Goal: Navigation & Orientation: Find specific page/section

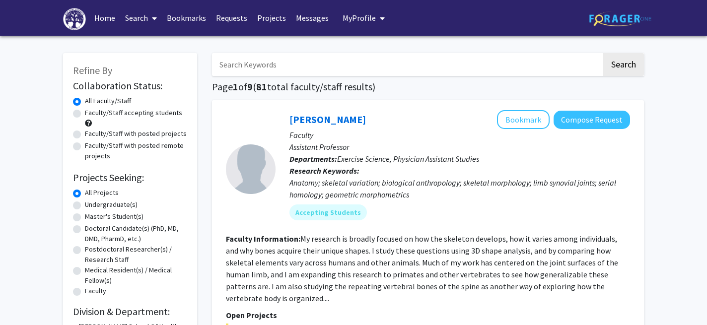
click at [354, 22] on span "My Profile" at bounding box center [358, 18] width 33 height 10
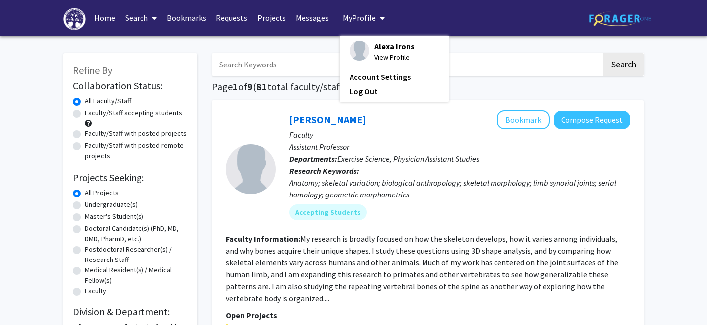
click at [385, 18] on div "Skip navigation Home Search Bookmarks Requests Projects Messages My Profile [PE…" at bounding box center [353, 18] width 595 height 36
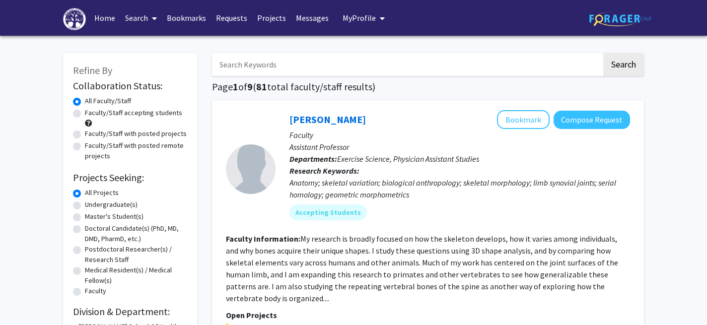
click at [349, 22] on span "My Profile" at bounding box center [358, 18] width 33 height 10
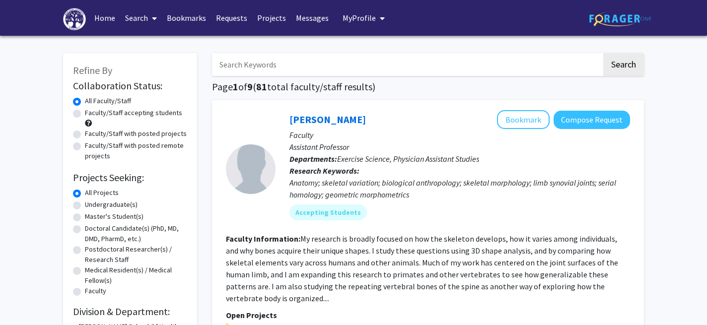
click at [268, 17] on link "Projects" at bounding box center [271, 17] width 39 height 35
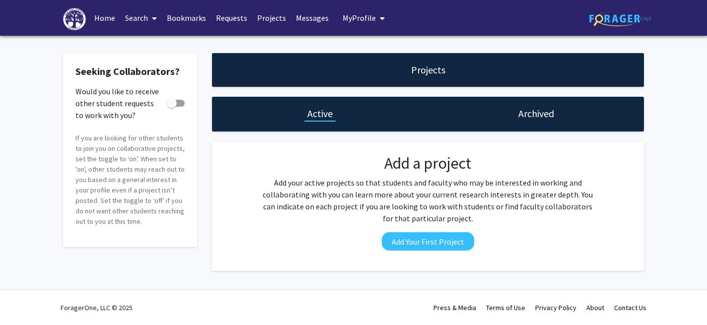
click at [186, 17] on link "Bookmarks" at bounding box center [186, 17] width 49 height 35
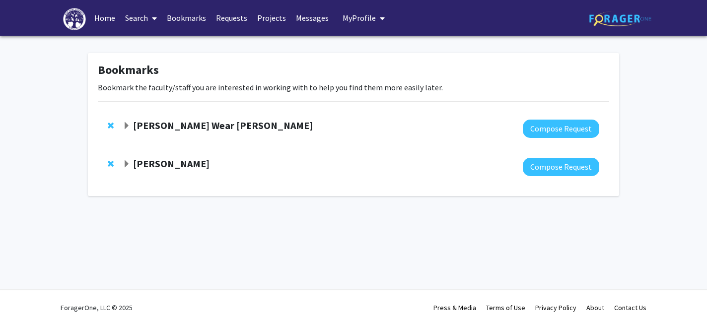
click at [188, 129] on strong "[PERSON_NAME] Wear [PERSON_NAME]" at bounding box center [223, 125] width 180 height 12
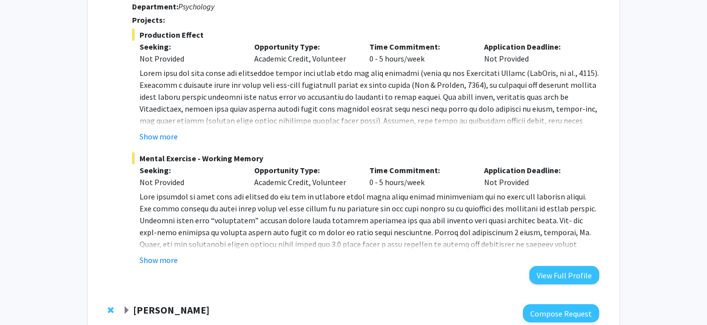
scroll to position [145, 0]
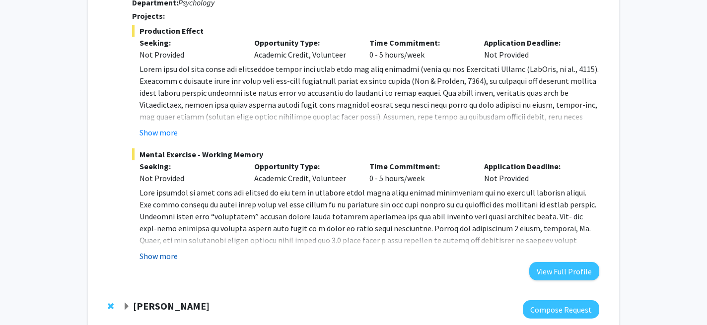
click at [159, 257] on button "Show more" at bounding box center [158, 256] width 38 height 12
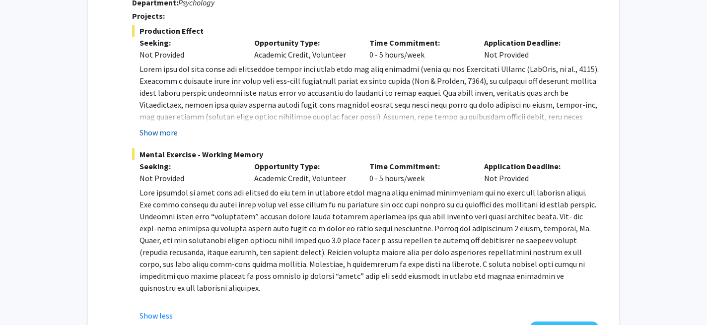
click at [168, 132] on button "Show more" at bounding box center [158, 133] width 38 height 12
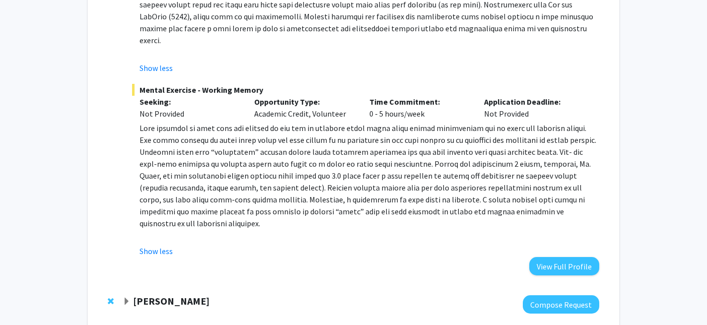
scroll to position [306, 0]
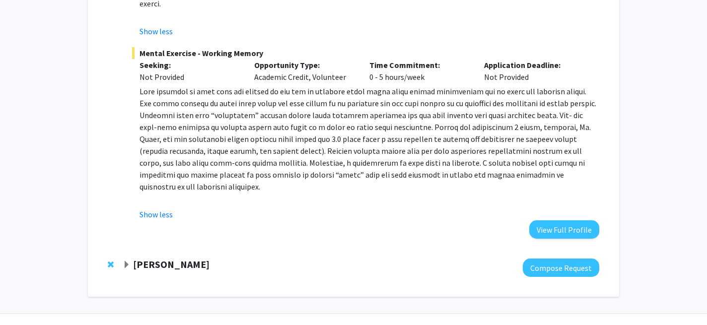
click at [148, 258] on strong "Susan Lad" at bounding box center [171, 264] width 76 height 12
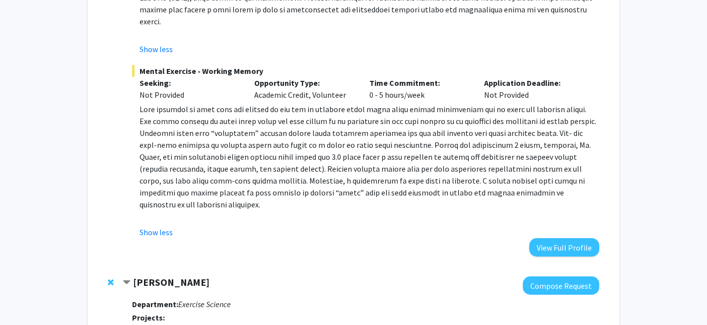
scroll to position [282, 0]
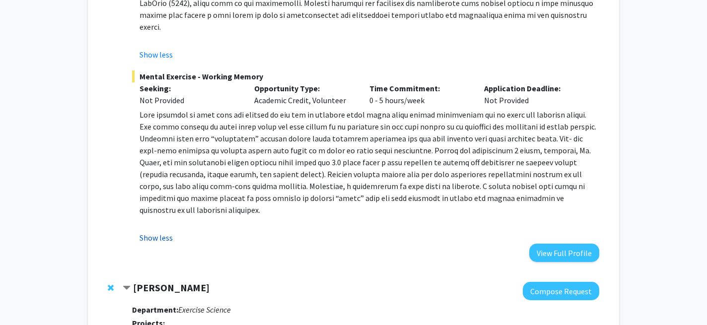
click at [163, 232] on button "Show less" at bounding box center [155, 238] width 33 height 12
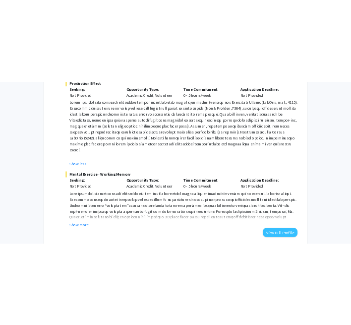
scroll to position [173, 0]
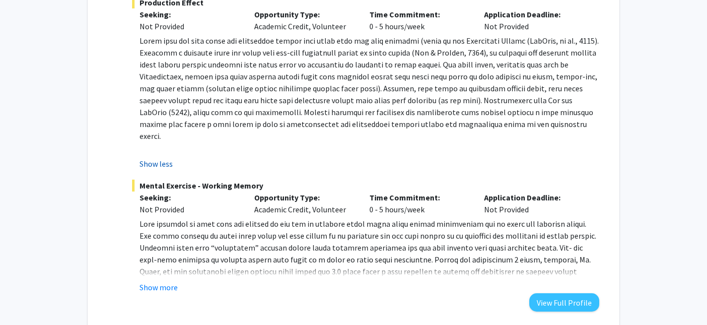
click at [159, 158] on button "Show less" at bounding box center [155, 164] width 33 height 12
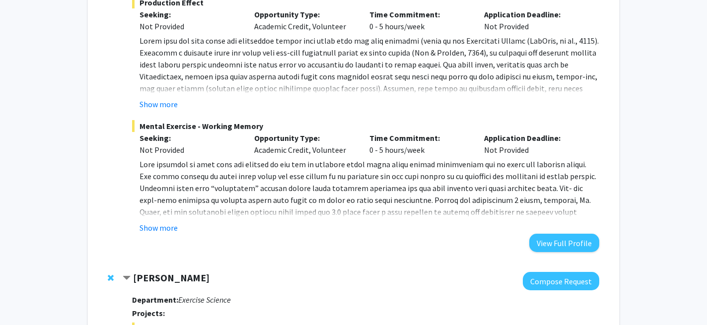
click at [154, 221] on fg-read-more "Show more" at bounding box center [365, 195] width 467 height 75
click at [158, 228] on button "Show more" at bounding box center [158, 228] width 38 height 12
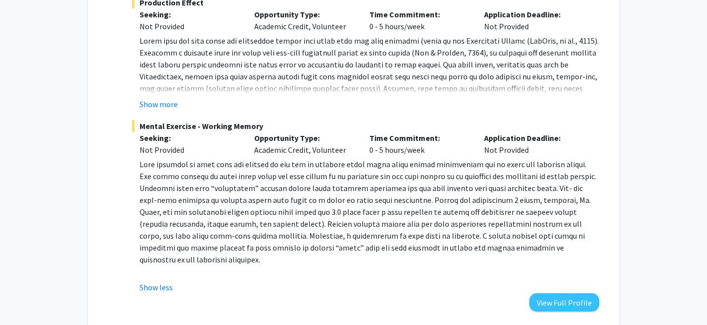
click at [159, 214] on p at bounding box center [369, 211] width 460 height 107
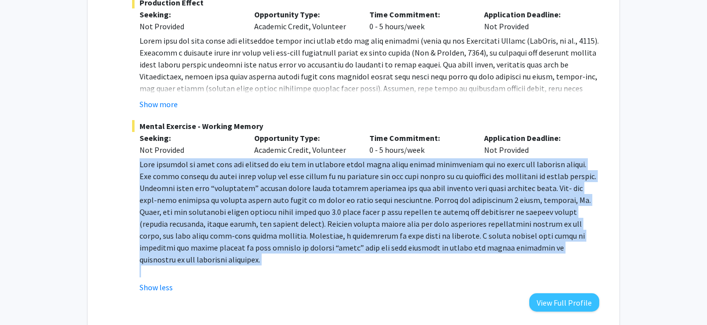
click at [159, 214] on p at bounding box center [369, 211] width 460 height 107
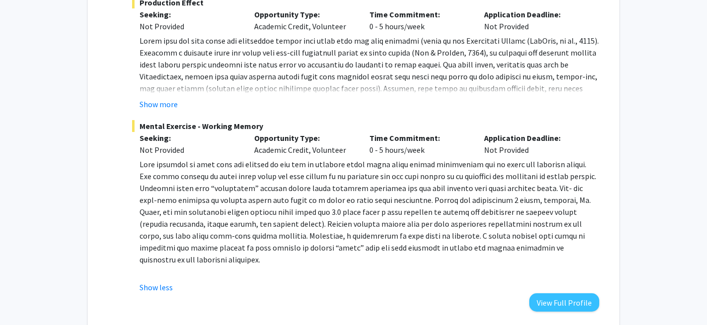
click at [171, 216] on p at bounding box center [369, 211] width 460 height 107
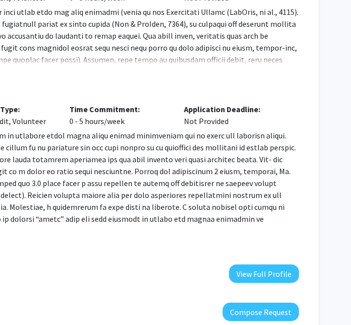
scroll to position [205, 244]
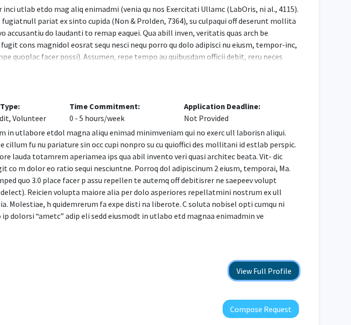
click at [234, 262] on button "View Full Profile" at bounding box center [264, 271] width 70 height 18
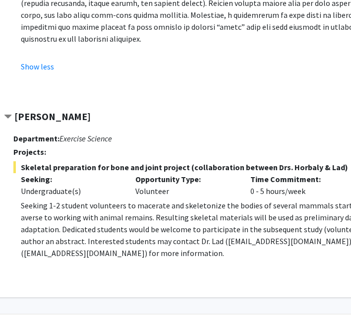
scroll to position [394, 63]
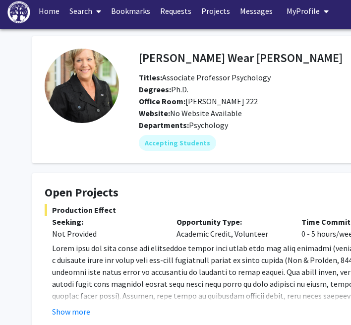
scroll to position [10, 0]
